Goal: Transaction & Acquisition: Register for event/course

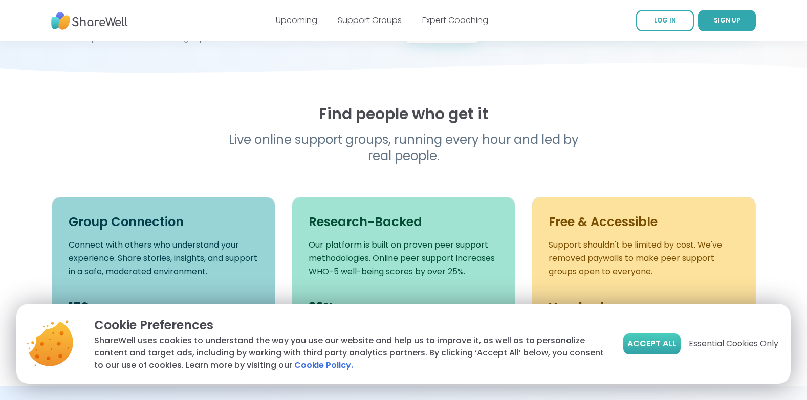
click at [659, 344] on span "Accept All" at bounding box center [651, 344] width 49 height 12
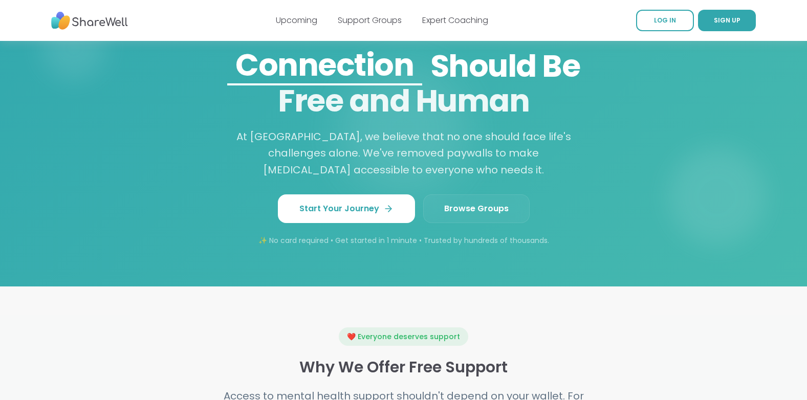
scroll to position [870, 0]
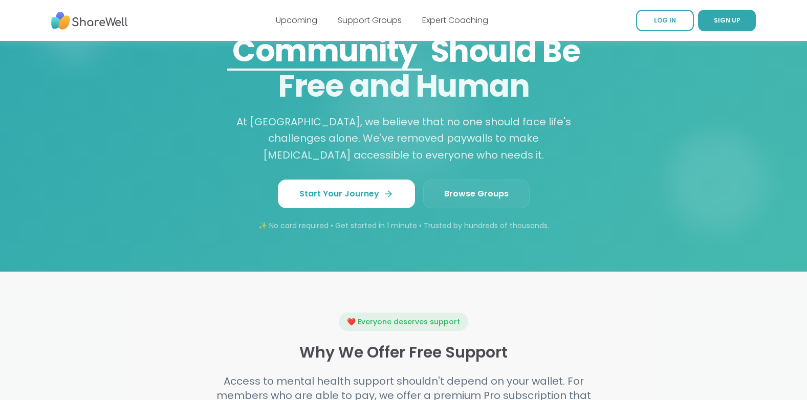
click at [474, 197] on link "Browse Groups" at bounding box center [476, 194] width 106 height 29
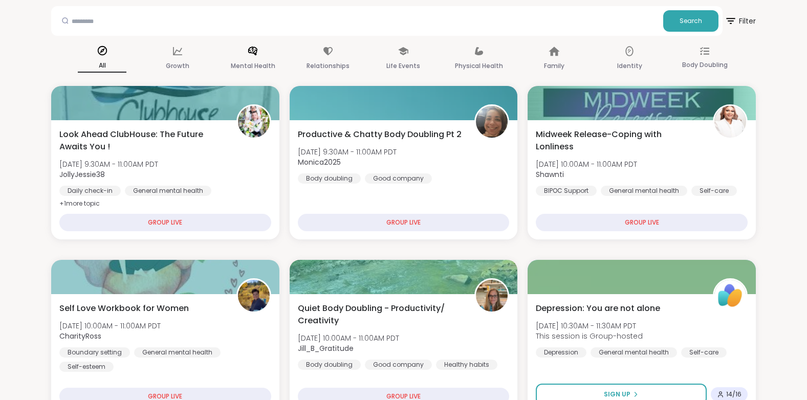
click at [256, 63] on p "Mental Health" at bounding box center [253, 66] width 45 height 12
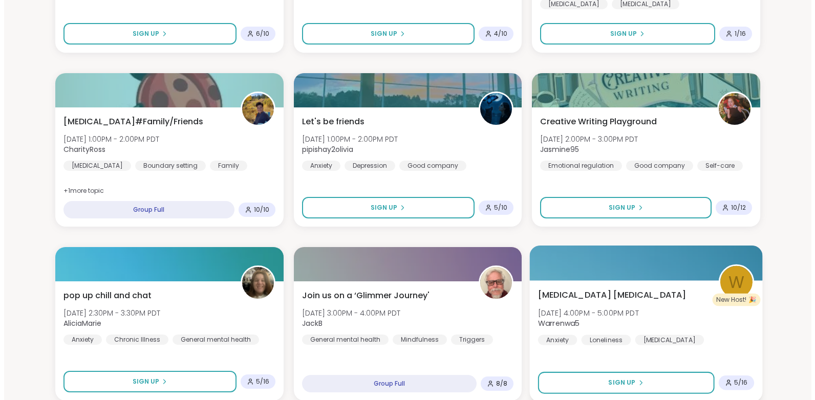
scroll to position [665, 0]
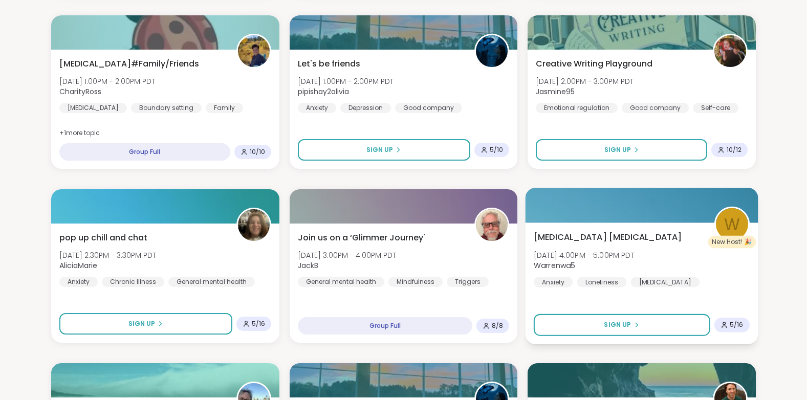
click at [600, 245] on div "[MEDICAL_DATA] [MEDICAL_DATA] [DATE] 4:00PM - 5:00PM PDT Warrenwa5 Anxiety Lone…" at bounding box center [642, 259] width 216 height 56
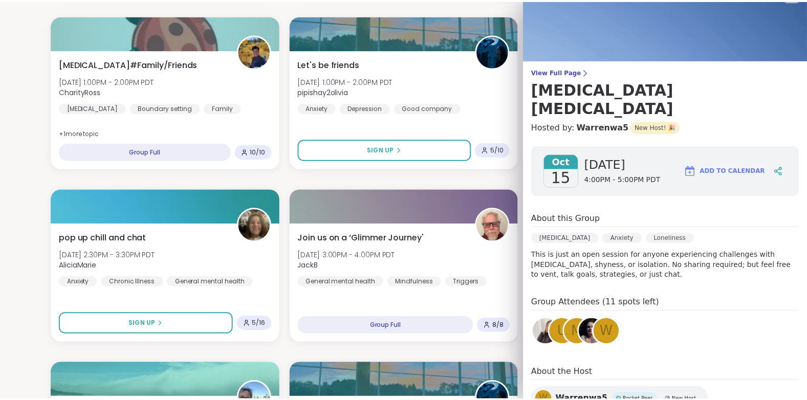
scroll to position [0, 0]
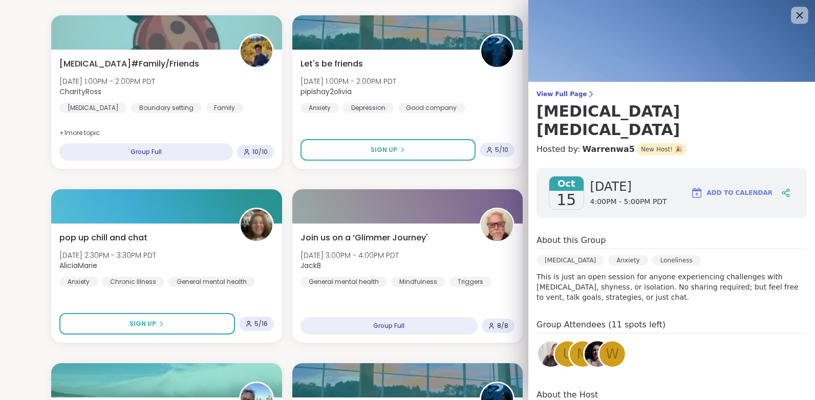
click at [793, 14] on icon at bounding box center [799, 15] width 13 height 13
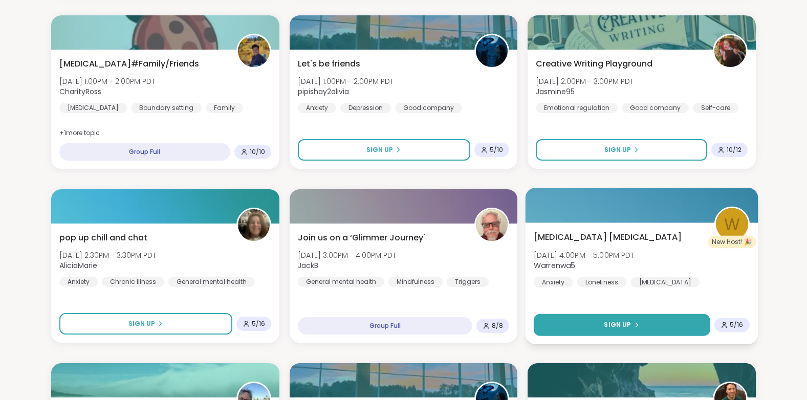
click at [620, 326] on span "Sign Up" at bounding box center [617, 324] width 27 height 9
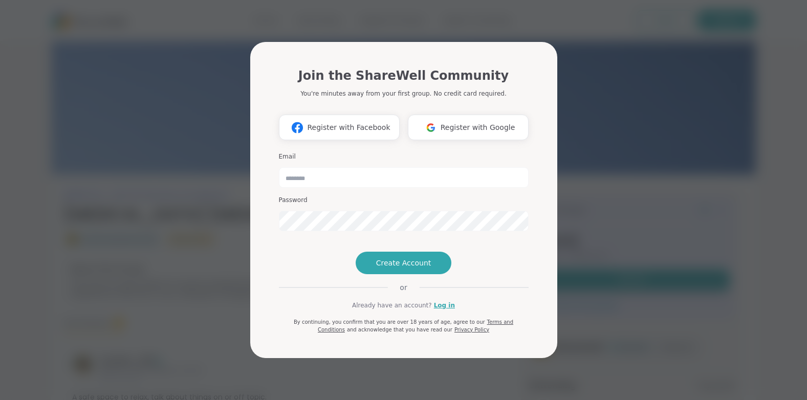
click at [331, 172] on div "Email Password" at bounding box center [404, 191] width 250 height 87
drag, startPoint x: 340, startPoint y: 160, endPoint x: 340, endPoint y: 166, distance: 5.7
click at [340, 167] on input "email" at bounding box center [404, 177] width 250 height 20
click at [608, 248] on div "Join the ShareWell Community You're minutes away from your first group. No cred…" at bounding box center [403, 200] width 795 height 400
click at [185, 195] on div "Join the ShareWell Community You're minutes away from your first group. No cred…" at bounding box center [403, 200] width 795 height 400
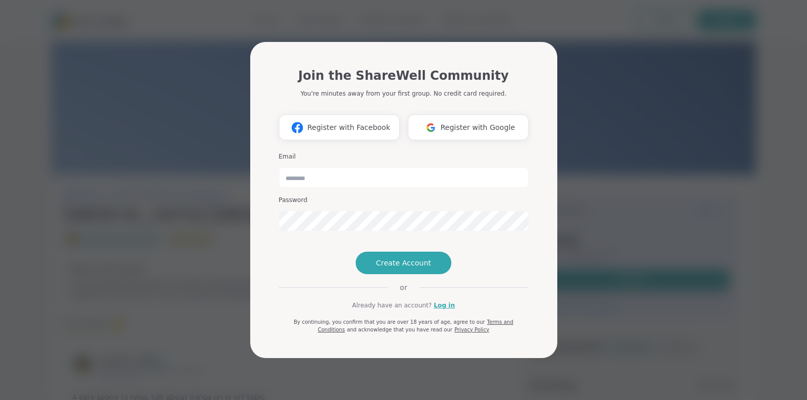
click at [140, 141] on div "Join the ShareWell Community You're minutes away from your first group. No cred…" at bounding box center [403, 200] width 795 height 400
click at [217, 288] on div "Join the ShareWell Community You're minutes away from your first group. No cred…" at bounding box center [403, 200] width 795 height 400
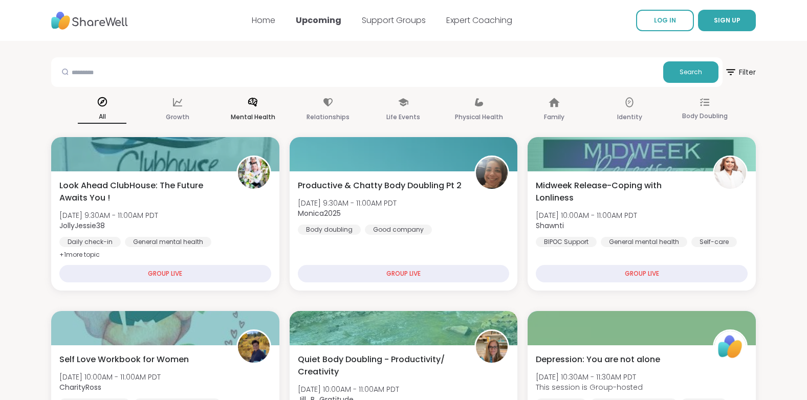
click at [246, 113] on p "Mental Health" at bounding box center [253, 117] width 45 height 12
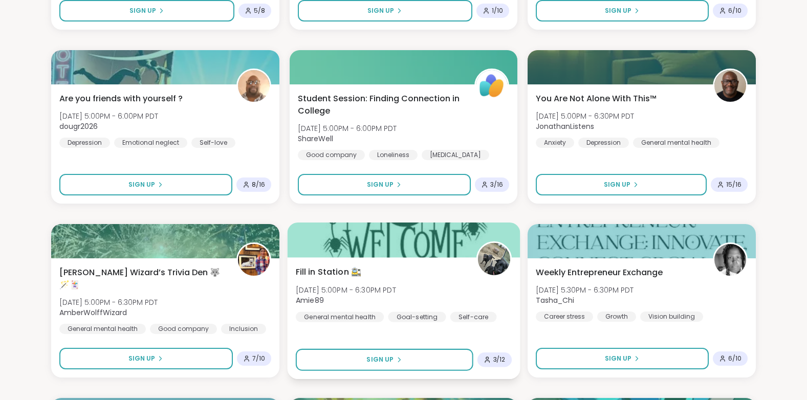
scroll to position [1177, 0]
